Goal: Navigation & Orientation: Find specific page/section

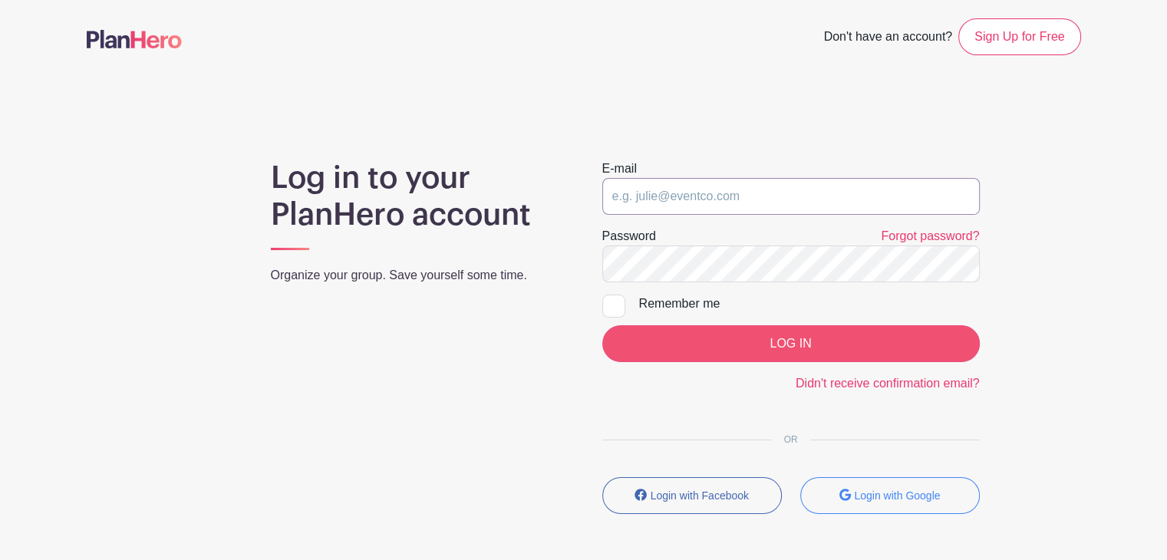
type input "[EMAIL_ADDRESS][DOMAIN_NAME]"
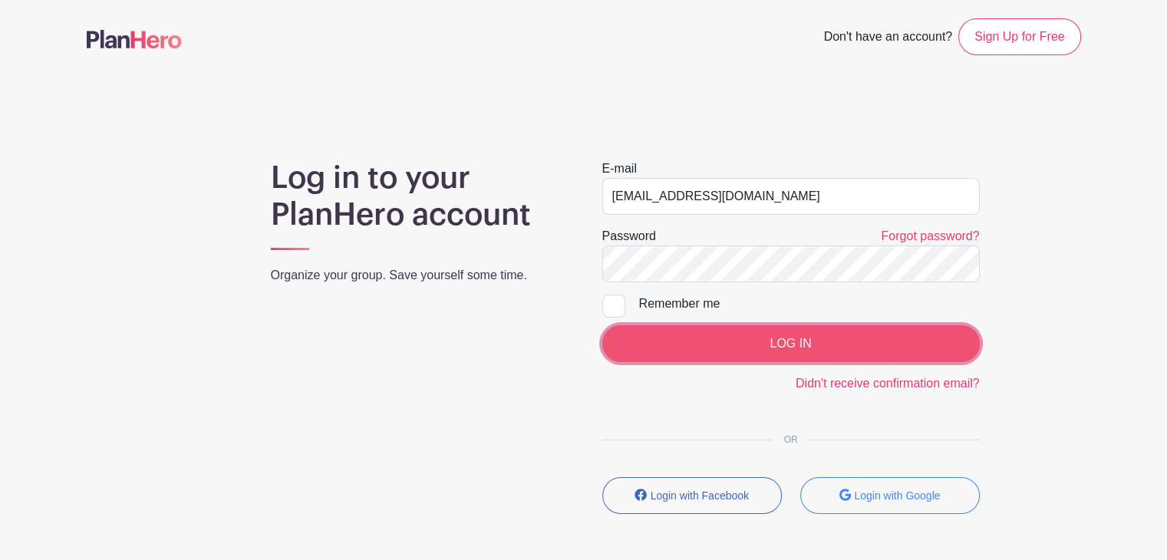
click at [728, 342] on input "LOG IN" at bounding box center [792, 343] width 378 height 37
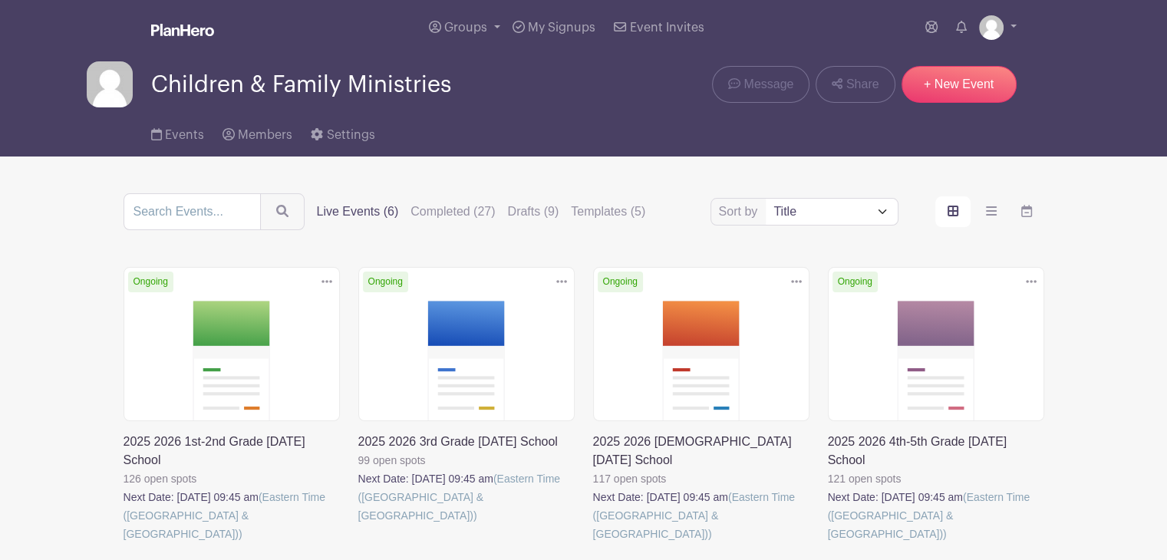
click at [593, 543] on link at bounding box center [593, 543] width 0 height 0
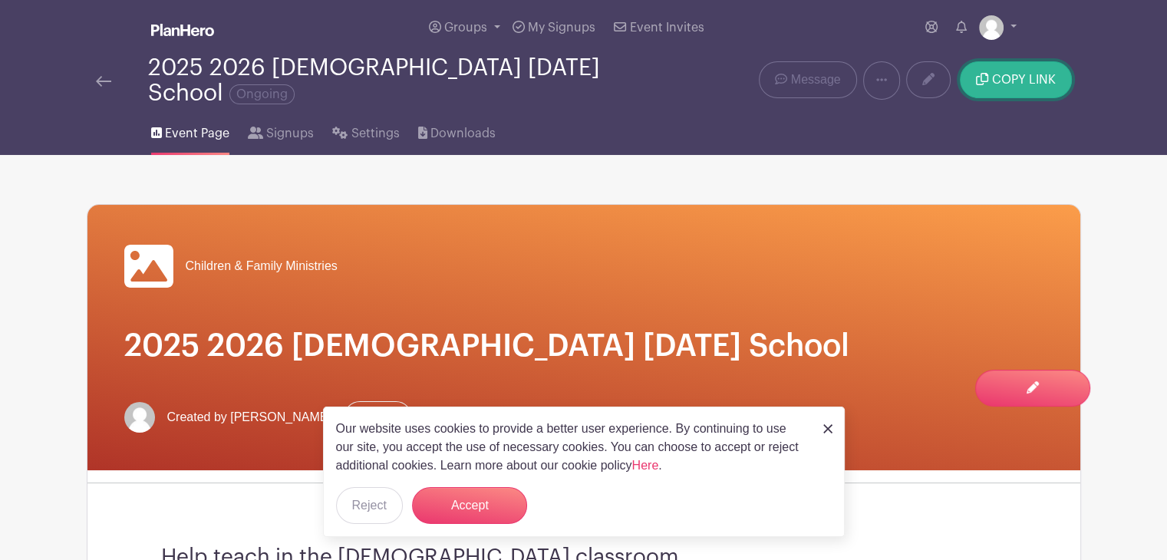
click at [1035, 74] on span "COPY LINK" at bounding box center [1024, 80] width 64 height 12
click at [114, 71] on div at bounding box center [122, 80] width 52 height 18
click at [101, 76] on img at bounding box center [103, 81] width 15 height 11
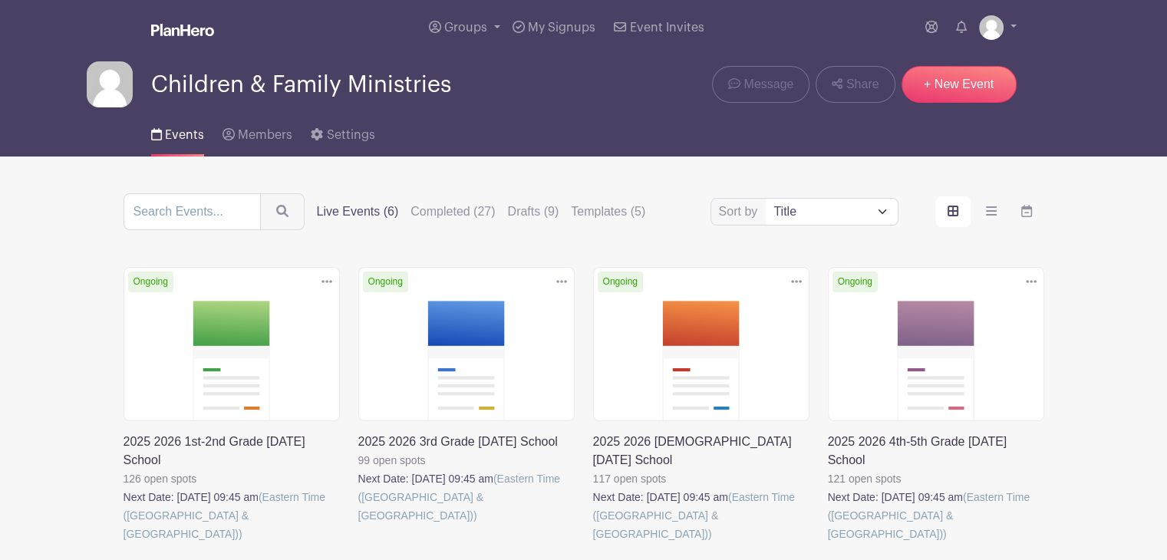
scroll to position [77, 0]
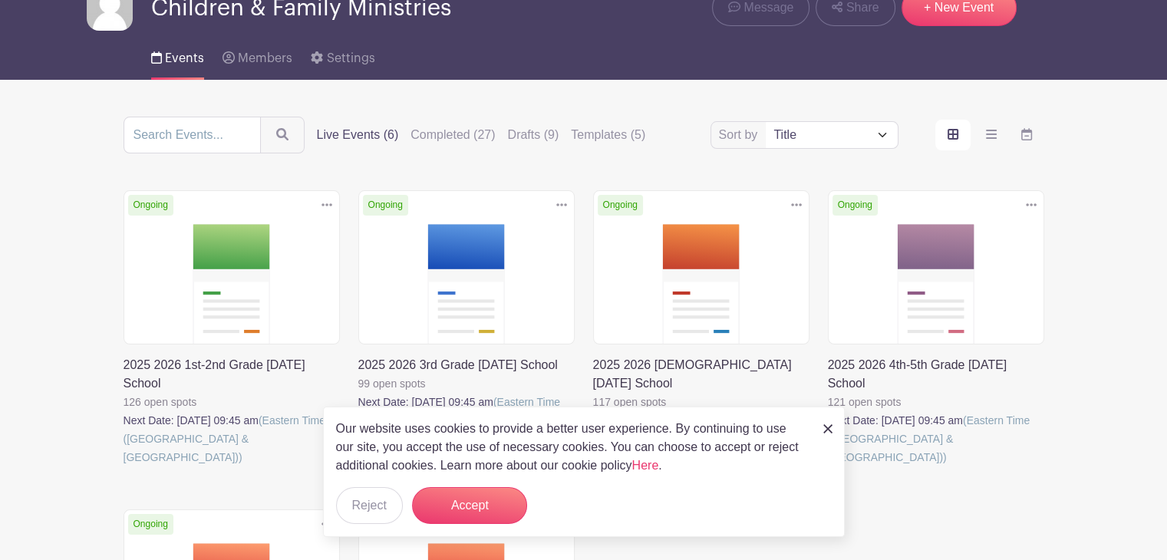
click at [124, 467] on link at bounding box center [124, 467] width 0 height 0
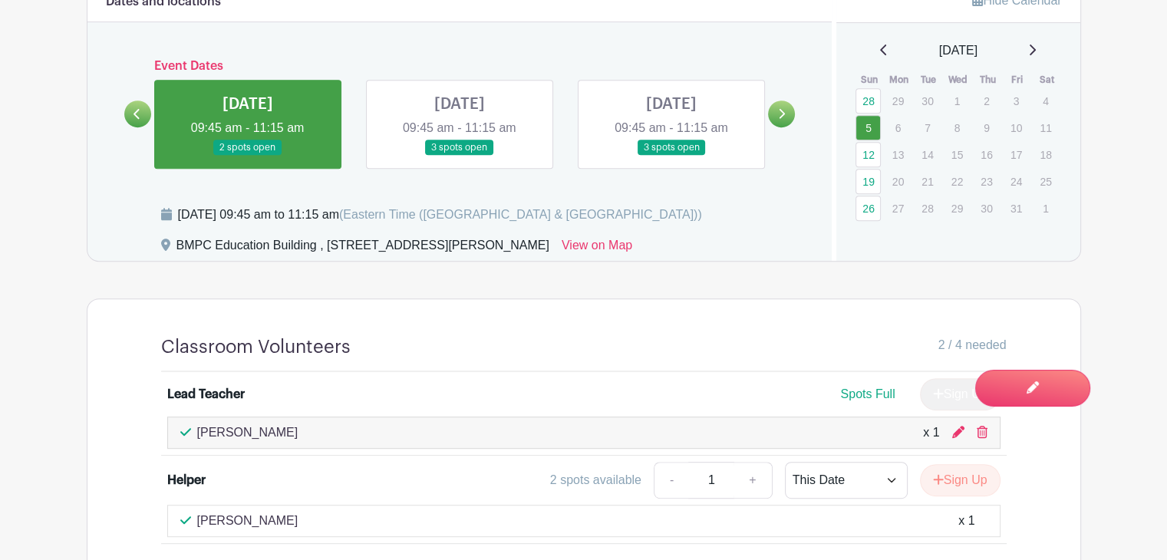
scroll to position [614, 0]
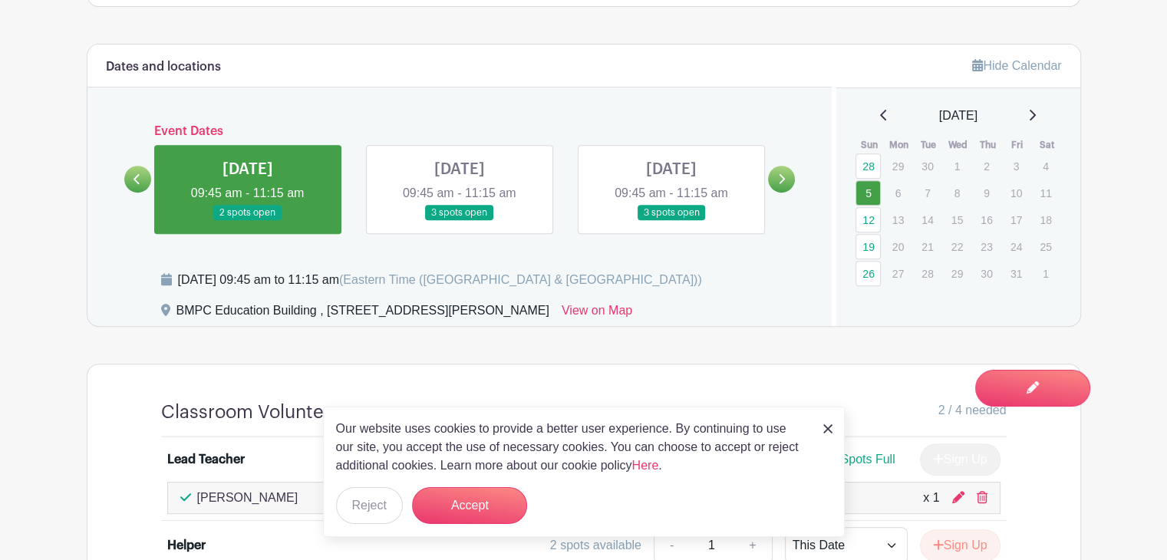
click at [460, 221] on link at bounding box center [460, 221] width 0 height 0
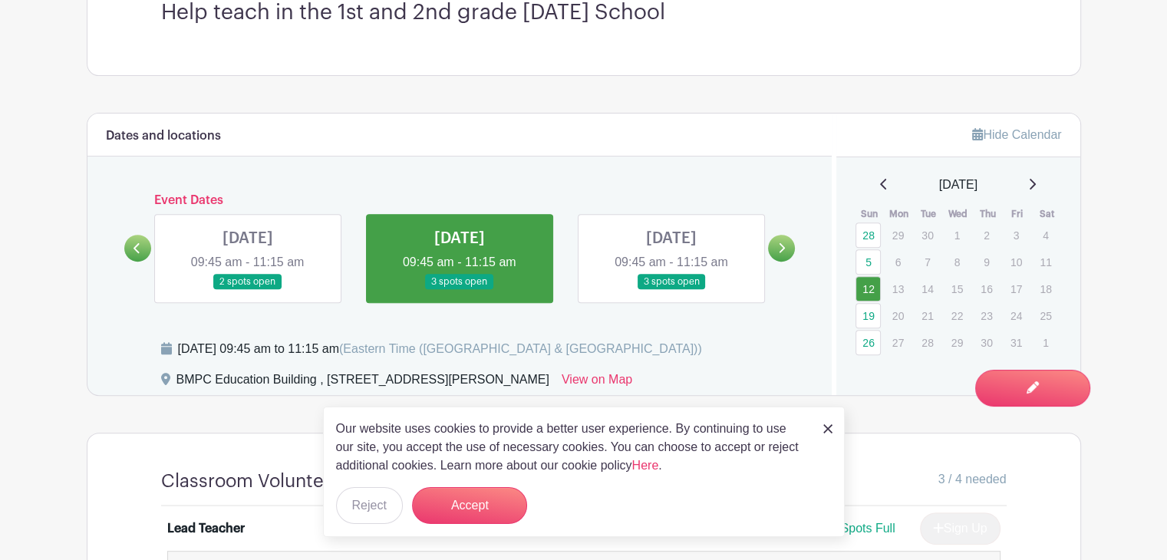
scroll to position [533, 0]
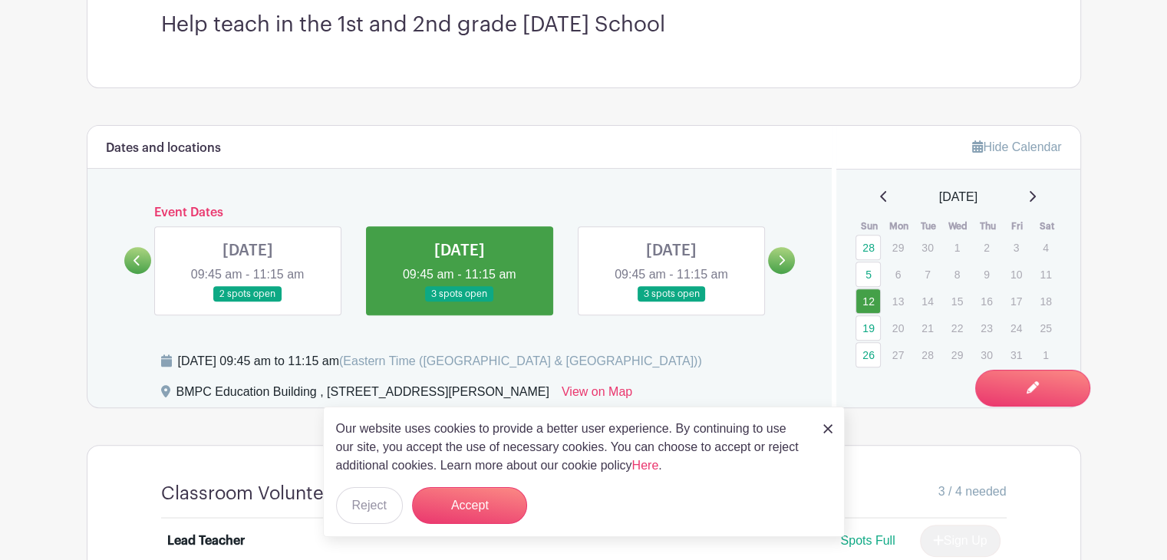
click at [672, 302] on link at bounding box center [672, 302] width 0 height 0
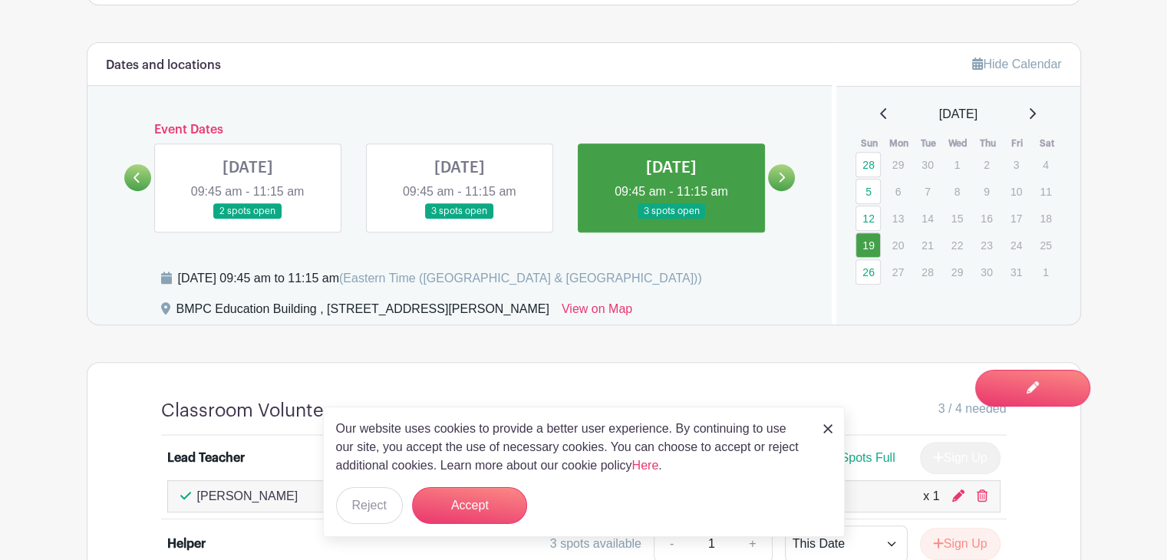
scroll to position [609, 0]
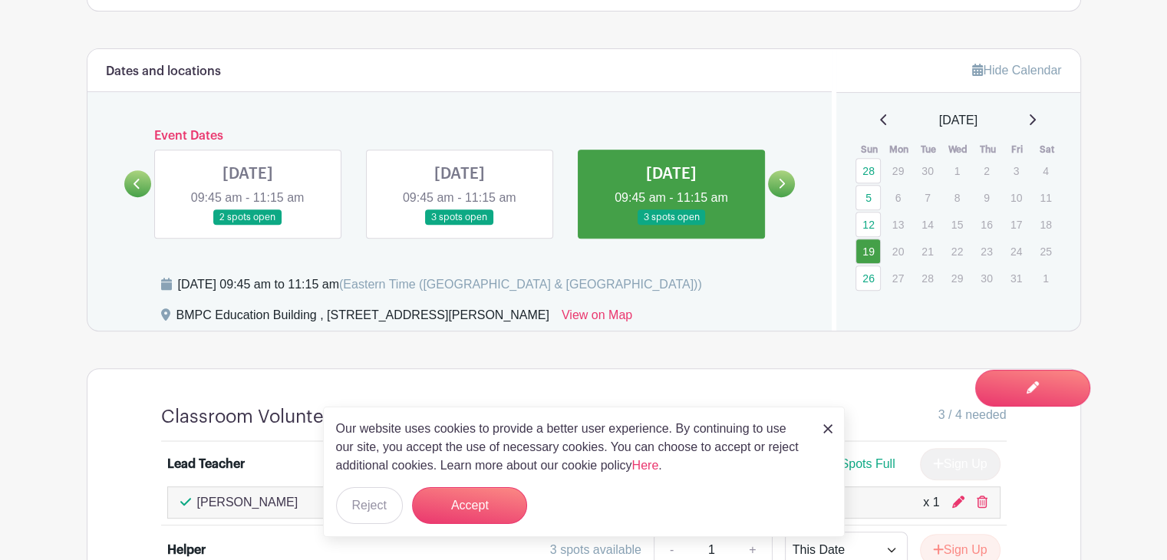
click at [780, 187] on icon at bounding box center [783, 184] width 6 height 10
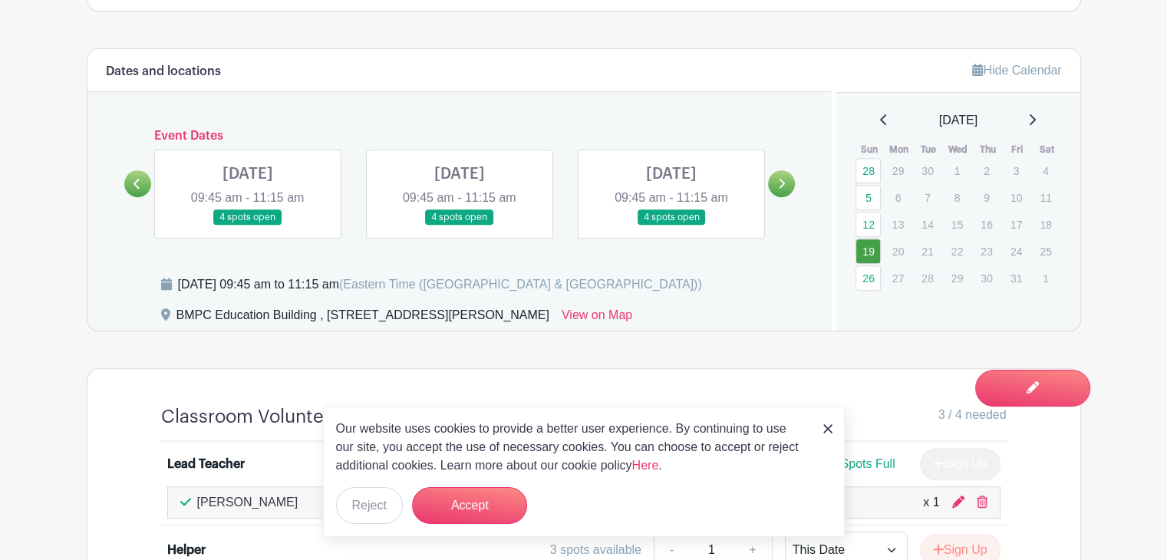
click at [248, 226] on link at bounding box center [248, 226] width 0 height 0
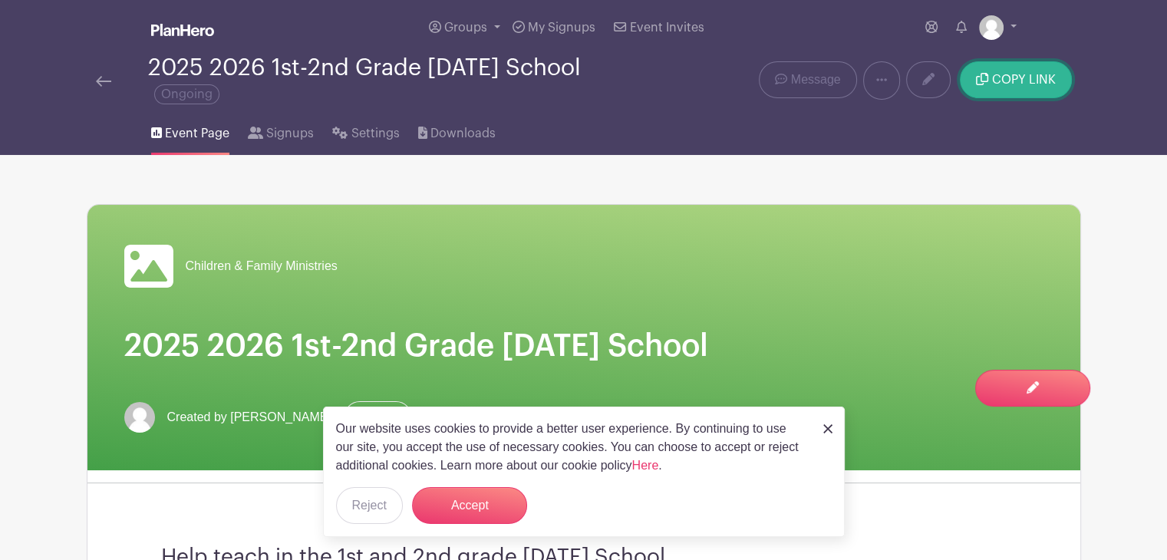
click at [1015, 84] on span "COPY LINK" at bounding box center [1024, 80] width 64 height 12
click at [103, 86] on img at bounding box center [103, 81] width 15 height 11
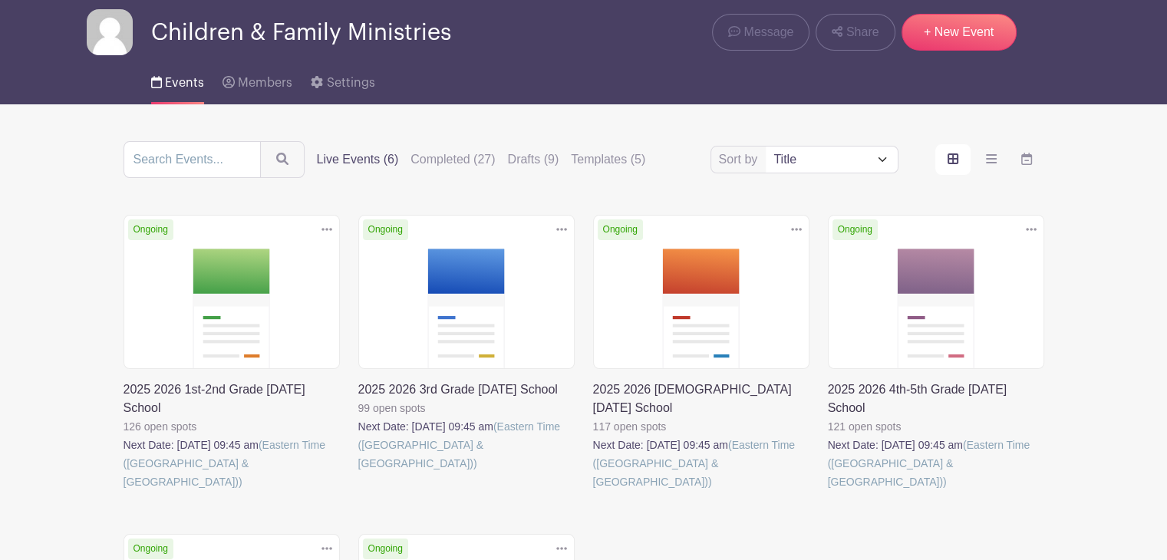
scroll to position [77, 0]
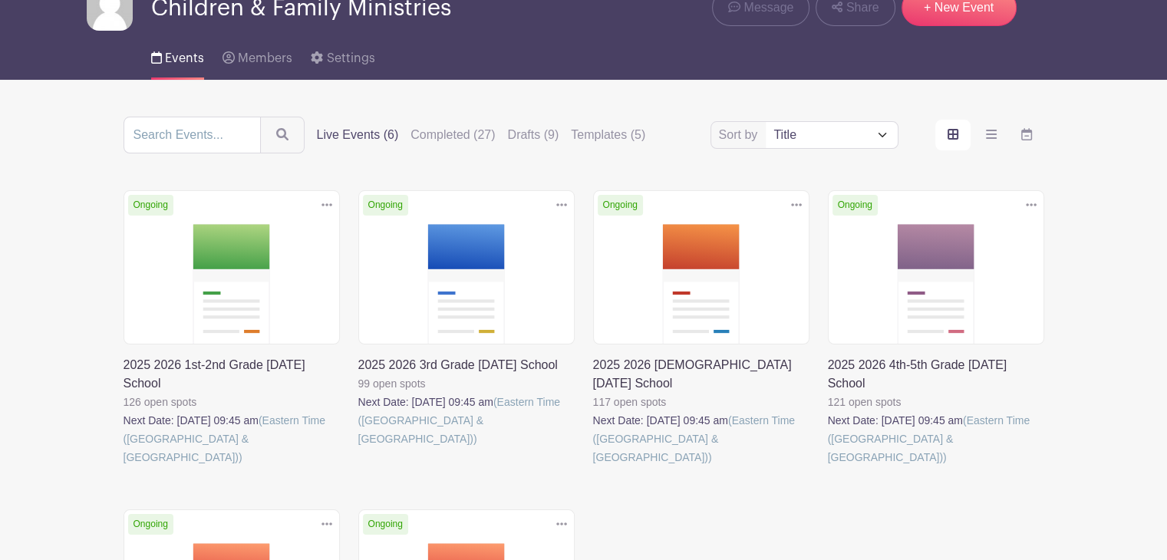
click at [828, 467] on link at bounding box center [828, 467] width 0 height 0
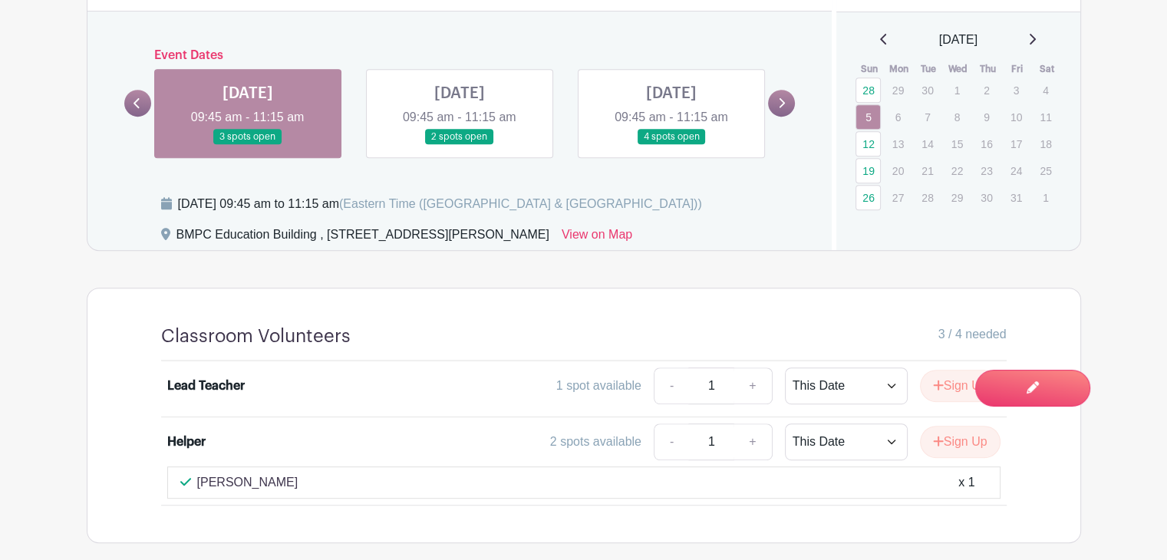
scroll to position [691, 0]
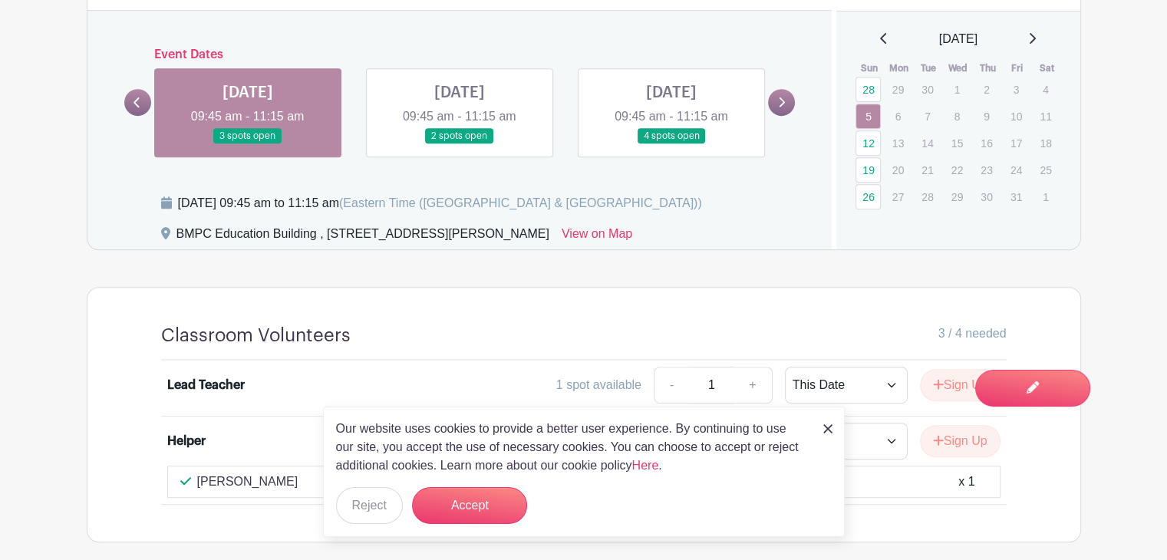
click at [460, 144] on link at bounding box center [460, 144] width 0 height 0
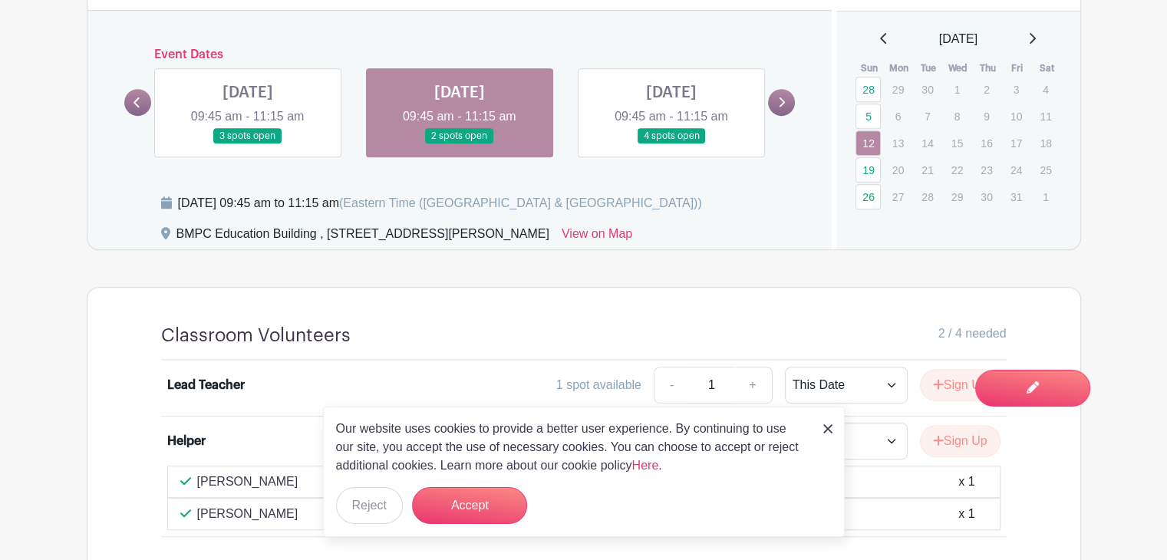
click at [672, 144] on link at bounding box center [672, 144] width 0 height 0
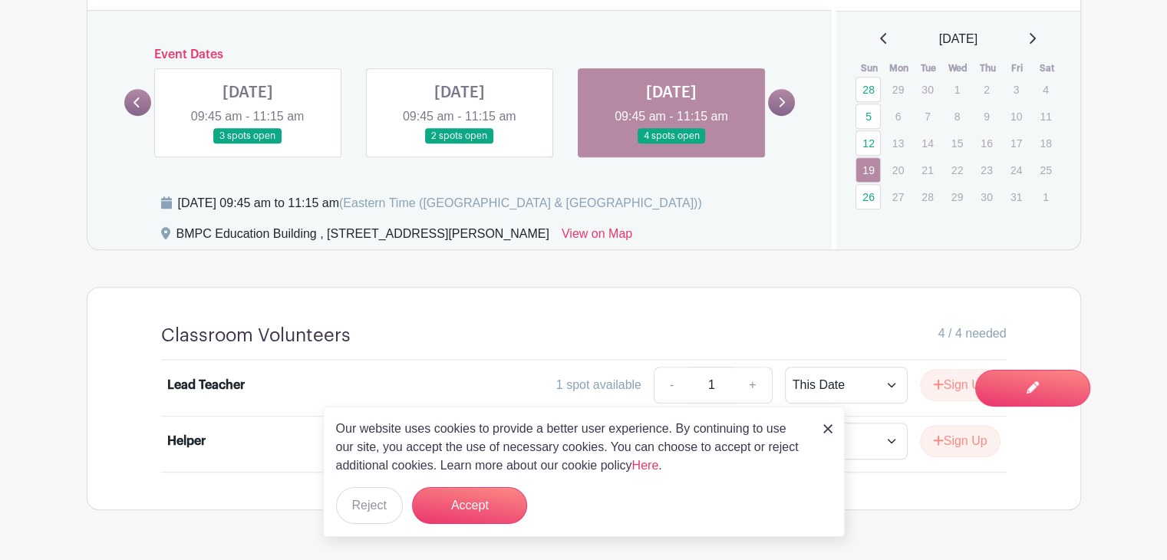
click at [780, 101] on icon at bounding box center [781, 103] width 7 height 12
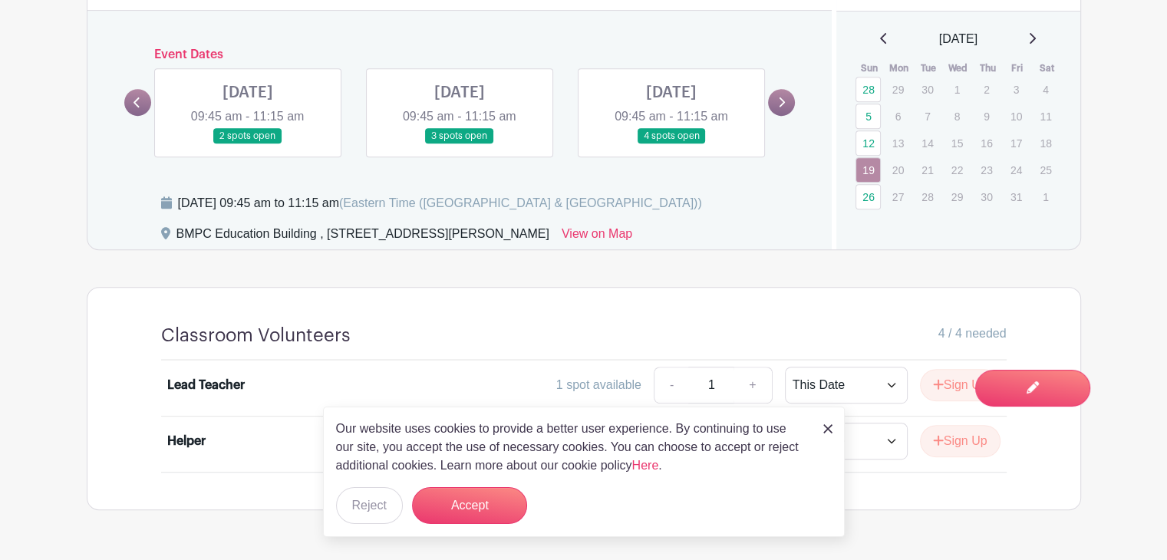
click at [248, 144] on link at bounding box center [248, 144] width 0 height 0
